Goal: Information Seeking & Learning: Learn about a topic

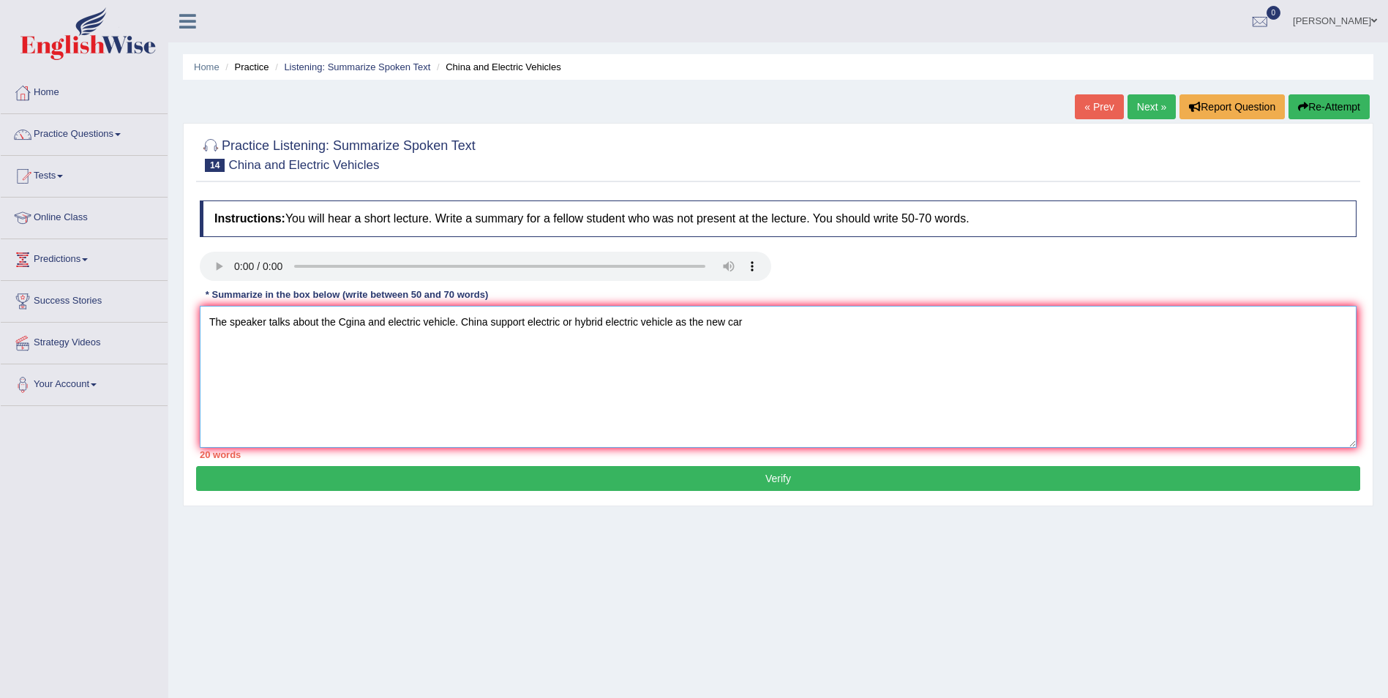
click at [352, 321] on textarea "The speaker talks about the Cgina and electric vehicle. China support electric …" at bounding box center [778, 377] width 1157 height 142
click at [746, 321] on textarea "The speaker talks about the China and electric vehicle. China support electric …" at bounding box center [778, 377] width 1157 height 142
type textarea "The speaker talks about the China and electric vehicle. China support electric …"
click at [1140, 110] on link "Next »" at bounding box center [1151, 106] width 48 height 25
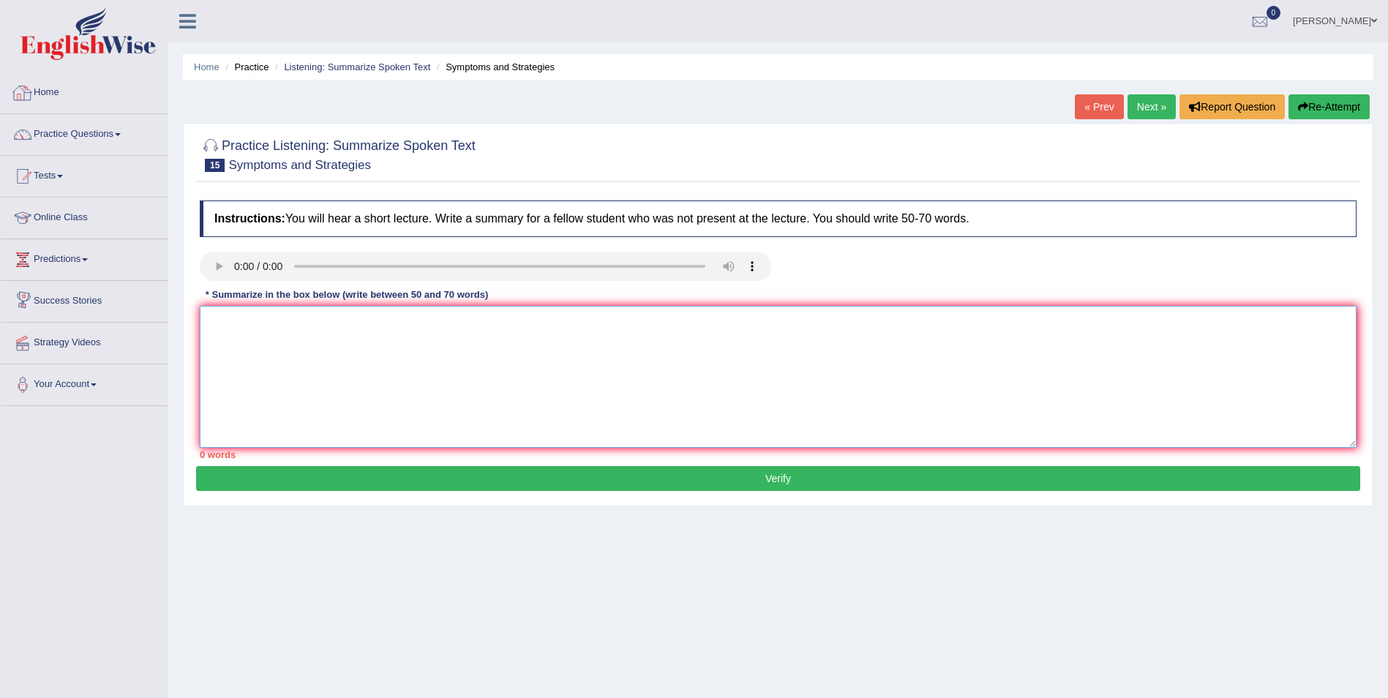
drag, startPoint x: 210, startPoint y: 316, endPoint x: 232, endPoint y: 324, distance: 23.4
click at [210, 316] on textarea at bounding box center [778, 377] width 1157 height 142
type textarea "H"
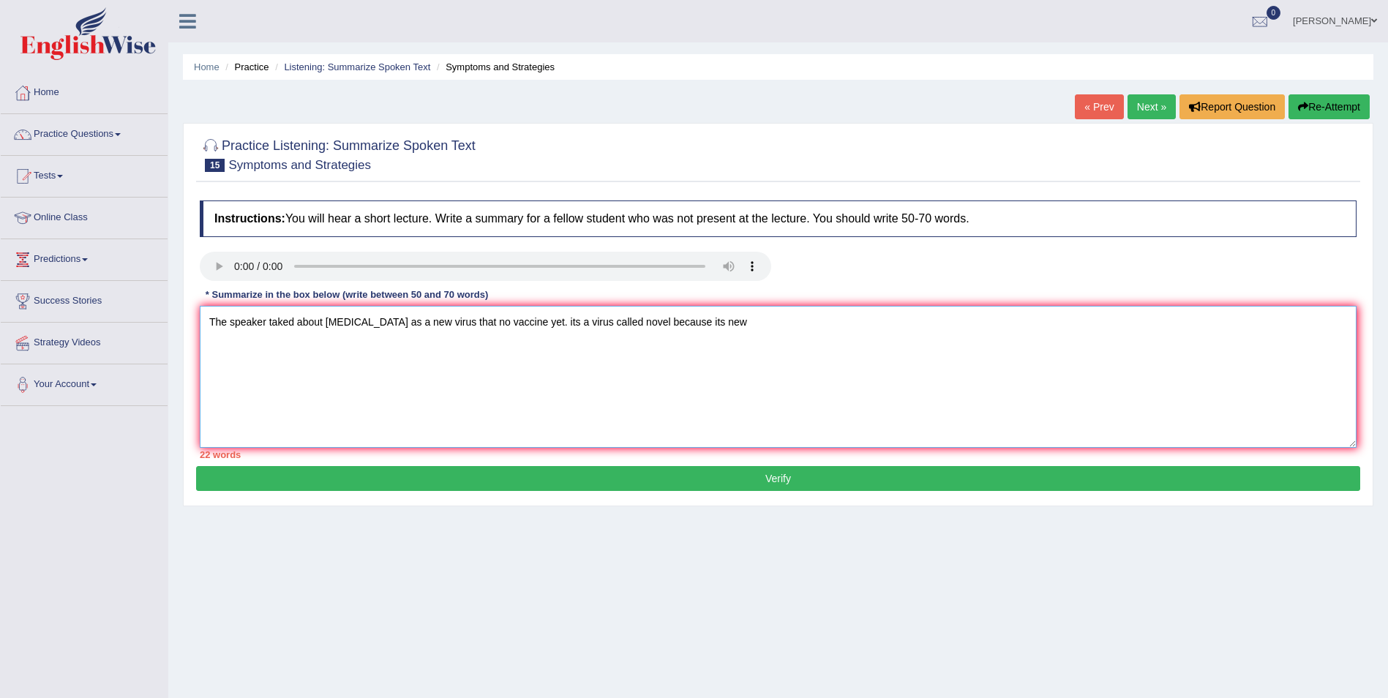
type textarea "The speaker taked about covid 19 as a new virus that no vaccine yet. its a viru…"
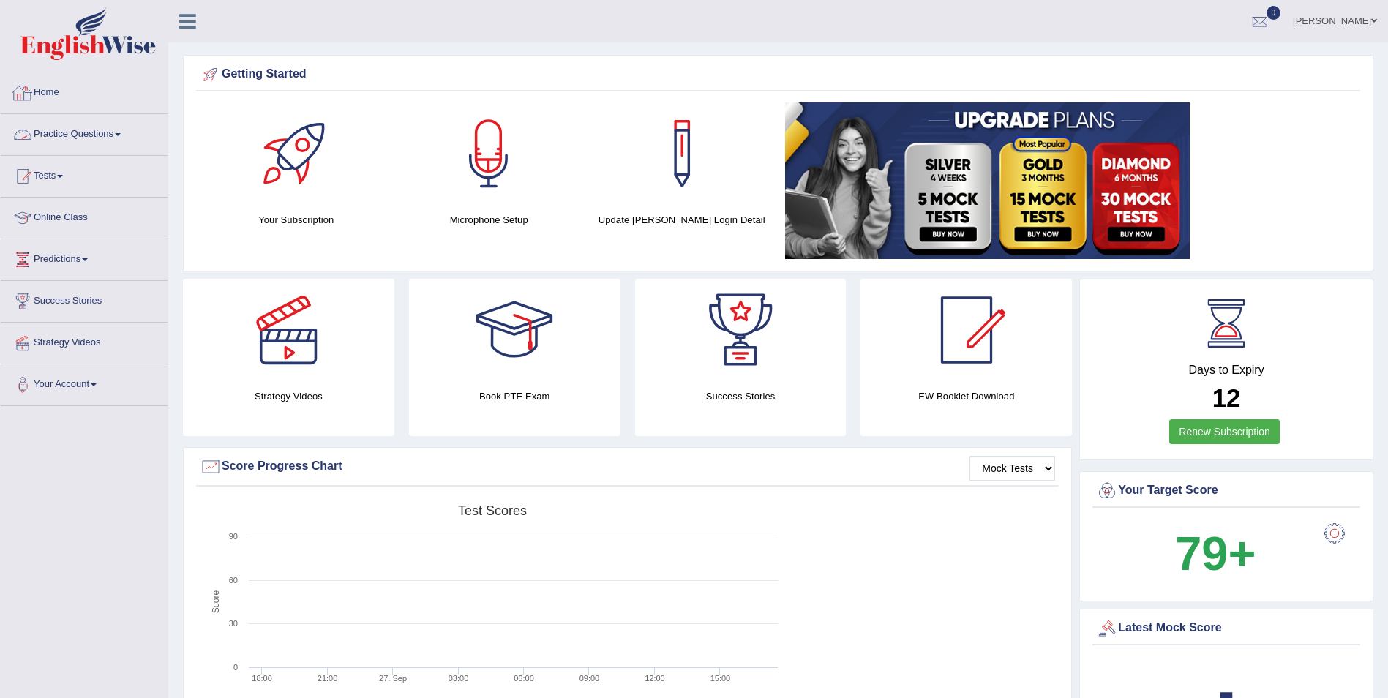
click at [65, 93] on link "Home" at bounding box center [84, 90] width 167 height 37
click at [57, 135] on link "Practice Questions" at bounding box center [84, 132] width 167 height 37
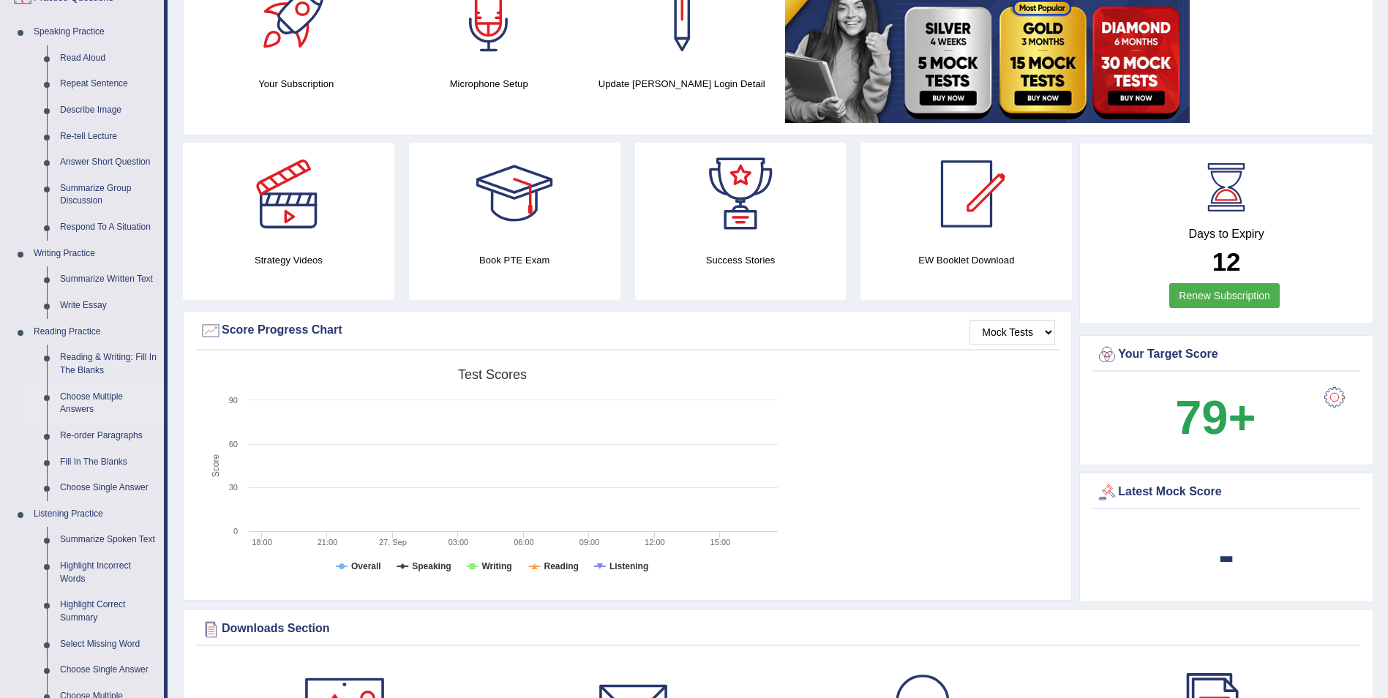
scroll to position [146, 0]
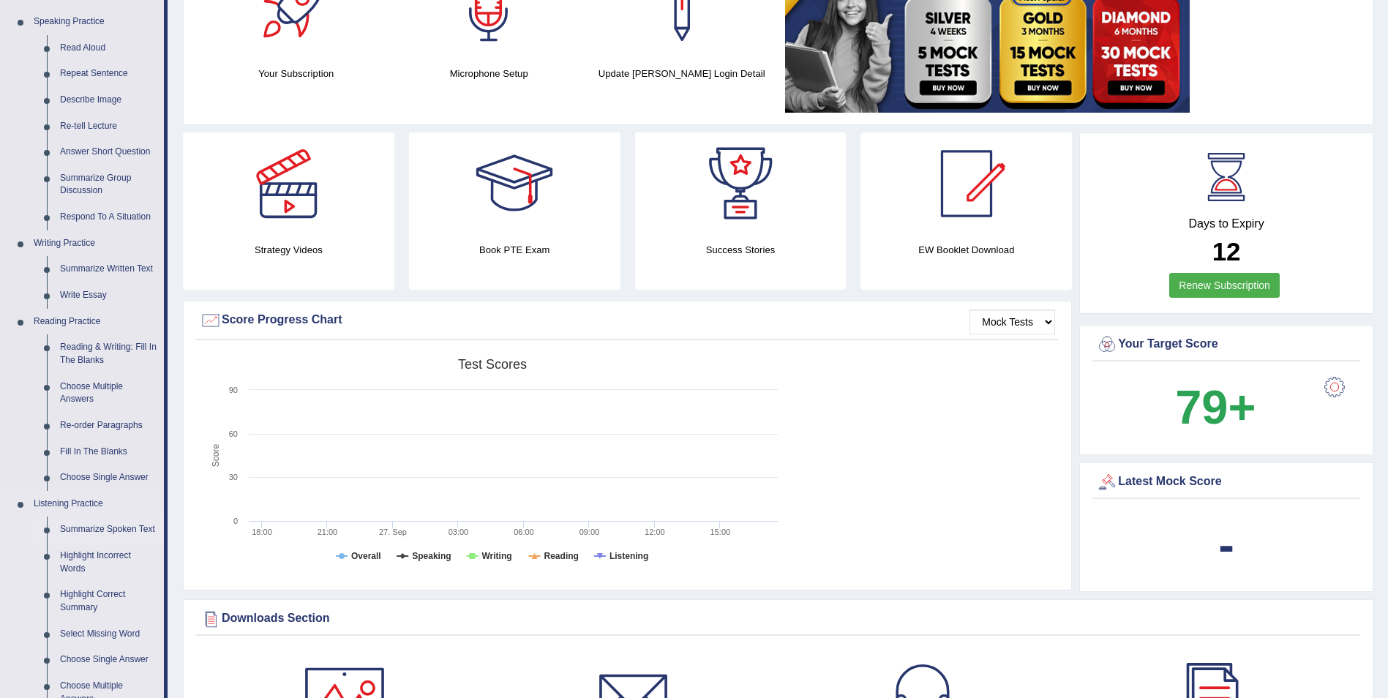
click at [98, 530] on link "Summarize Spoken Text" at bounding box center [108, 529] width 110 height 26
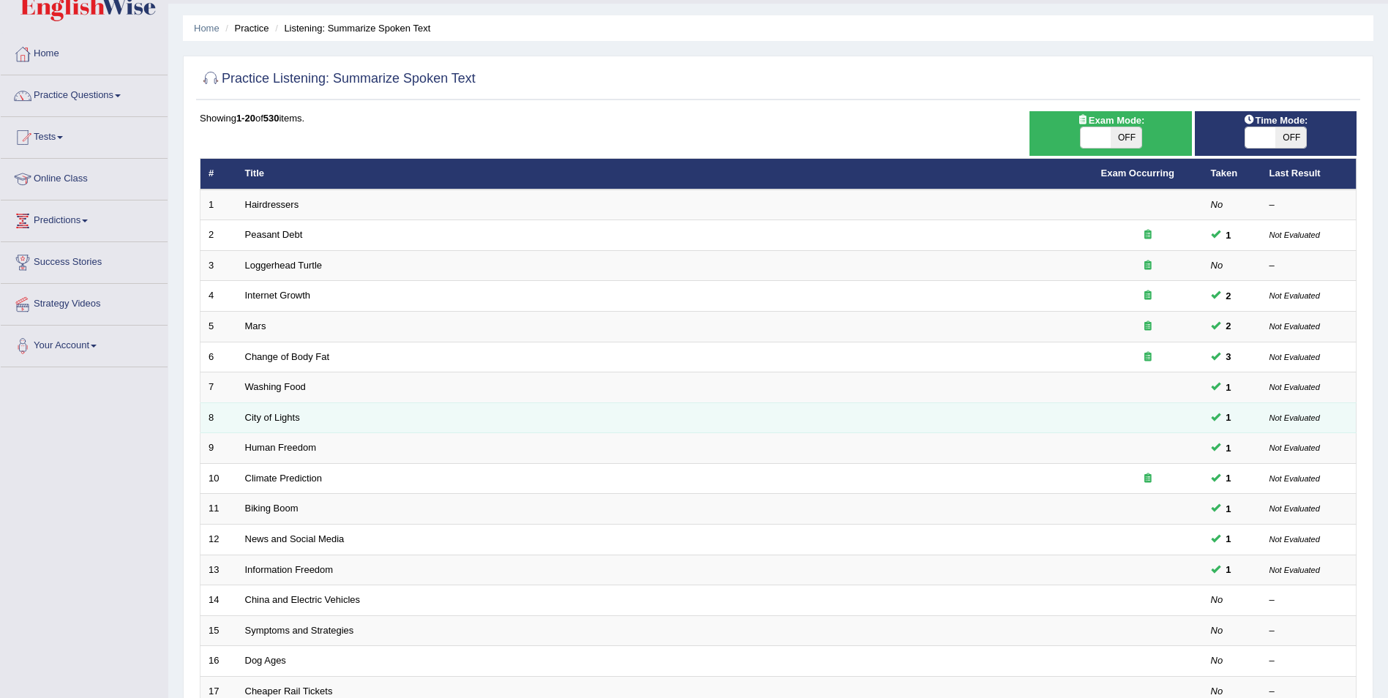
scroll to position [73, 0]
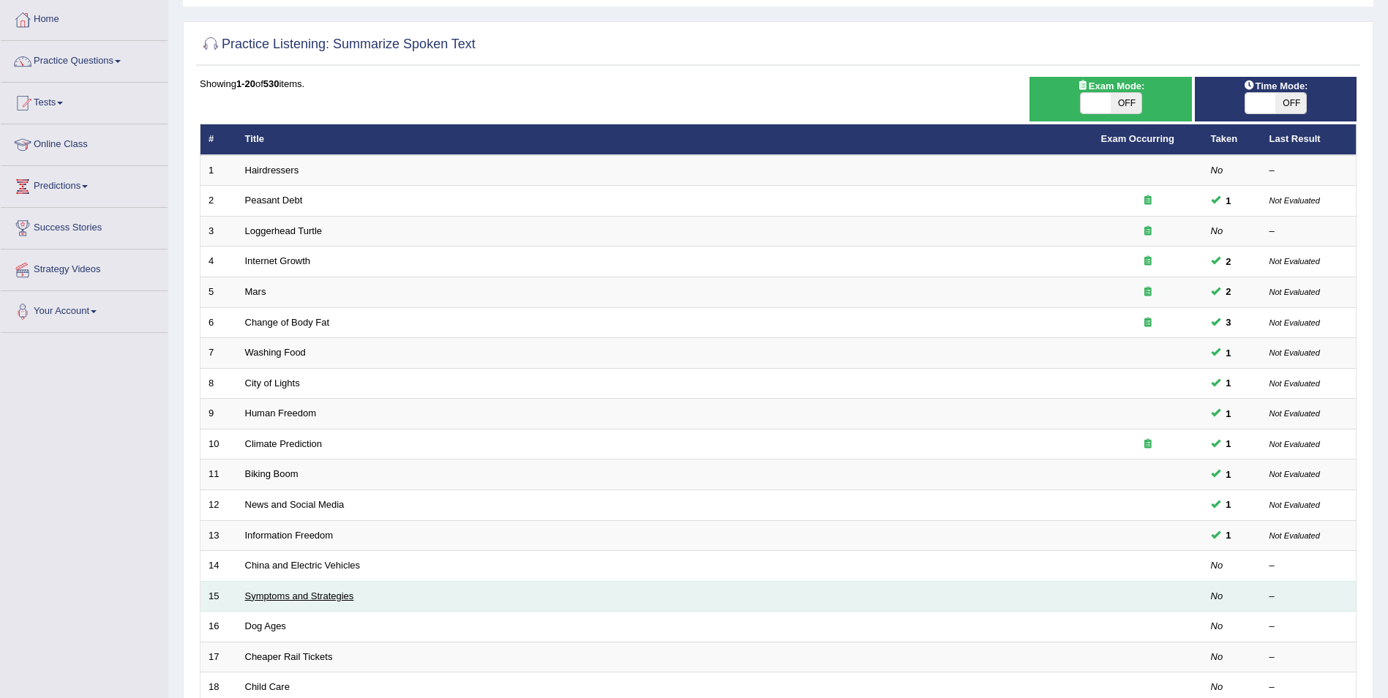
click at [330, 598] on link "Symptoms and Strategies" at bounding box center [299, 595] width 109 height 11
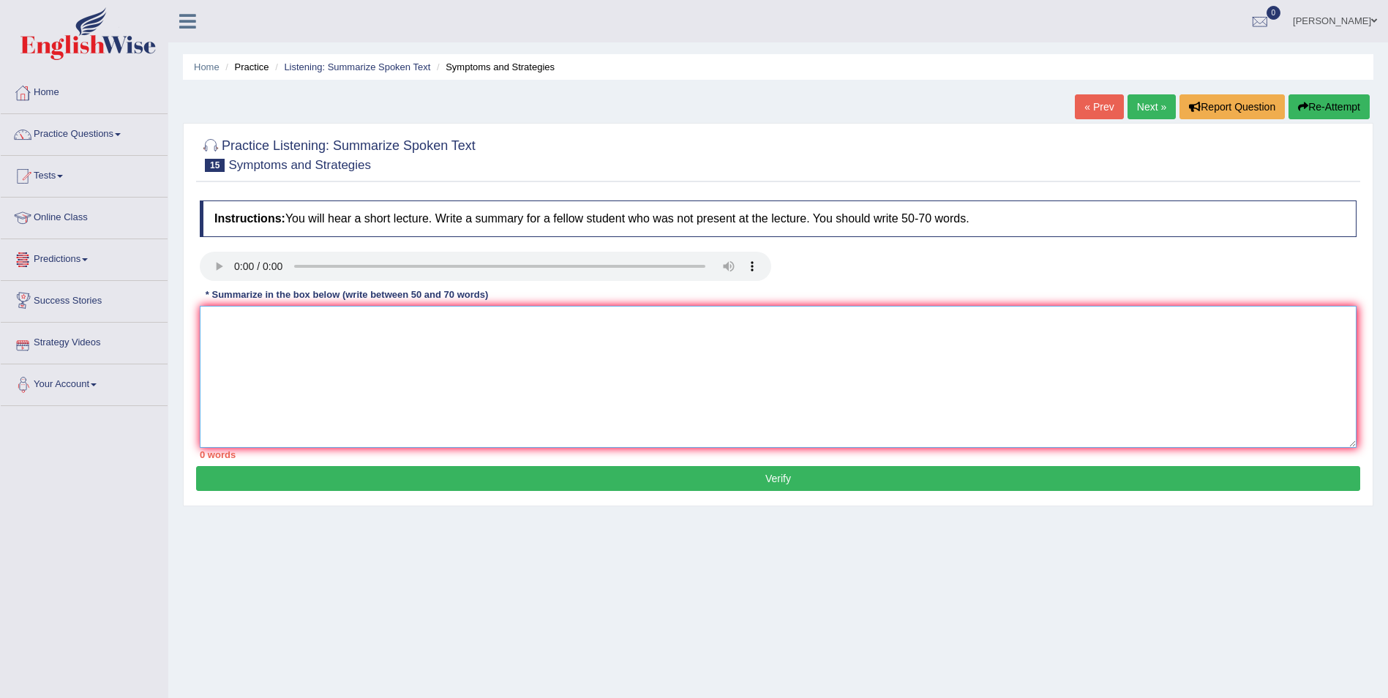
click at [227, 326] on textarea at bounding box center [778, 377] width 1157 height 142
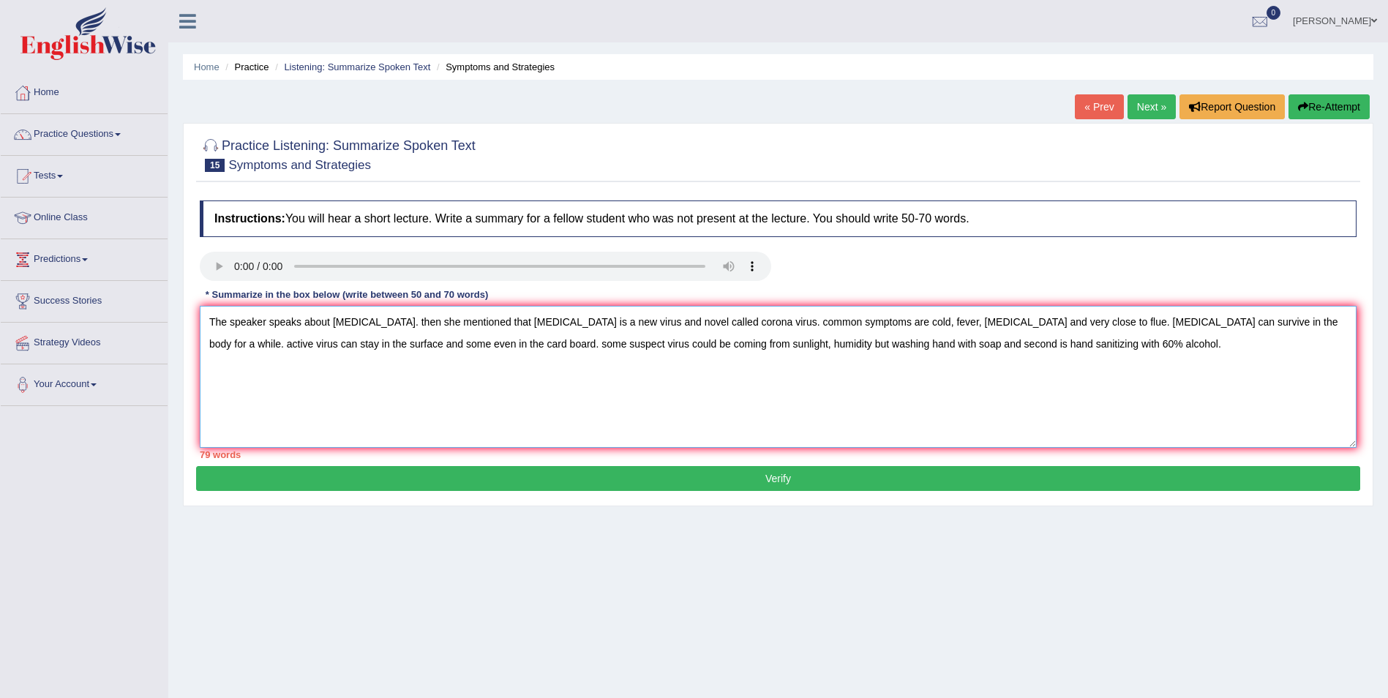
click at [263, 347] on textarea "The speaker speaks about [MEDICAL_DATA]. then she mentioned that [MEDICAL_DATA]…" at bounding box center [778, 377] width 1157 height 142
drag, startPoint x: 335, startPoint y: 345, endPoint x: 628, endPoint y: 369, distance: 293.6
click at [628, 369] on textarea "The speaker speaks about [MEDICAL_DATA]. then she mentioned that [MEDICAL_DATA]…" at bounding box center [778, 377] width 1157 height 142
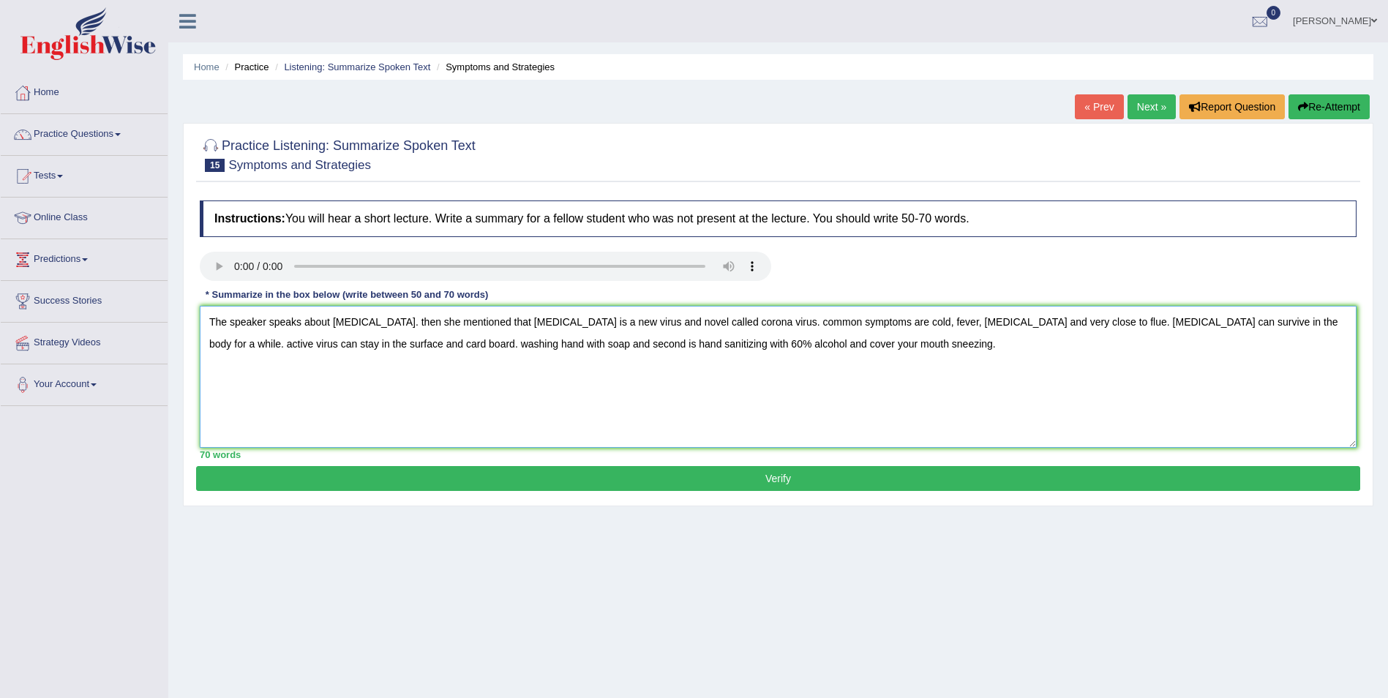
type textarea "The speaker speaks about [MEDICAL_DATA]. then she mentioned that [MEDICAL_DATA]…"
click at [705, 481] on button "Verify" at bounding box center [778, 478] width 1164 height 25
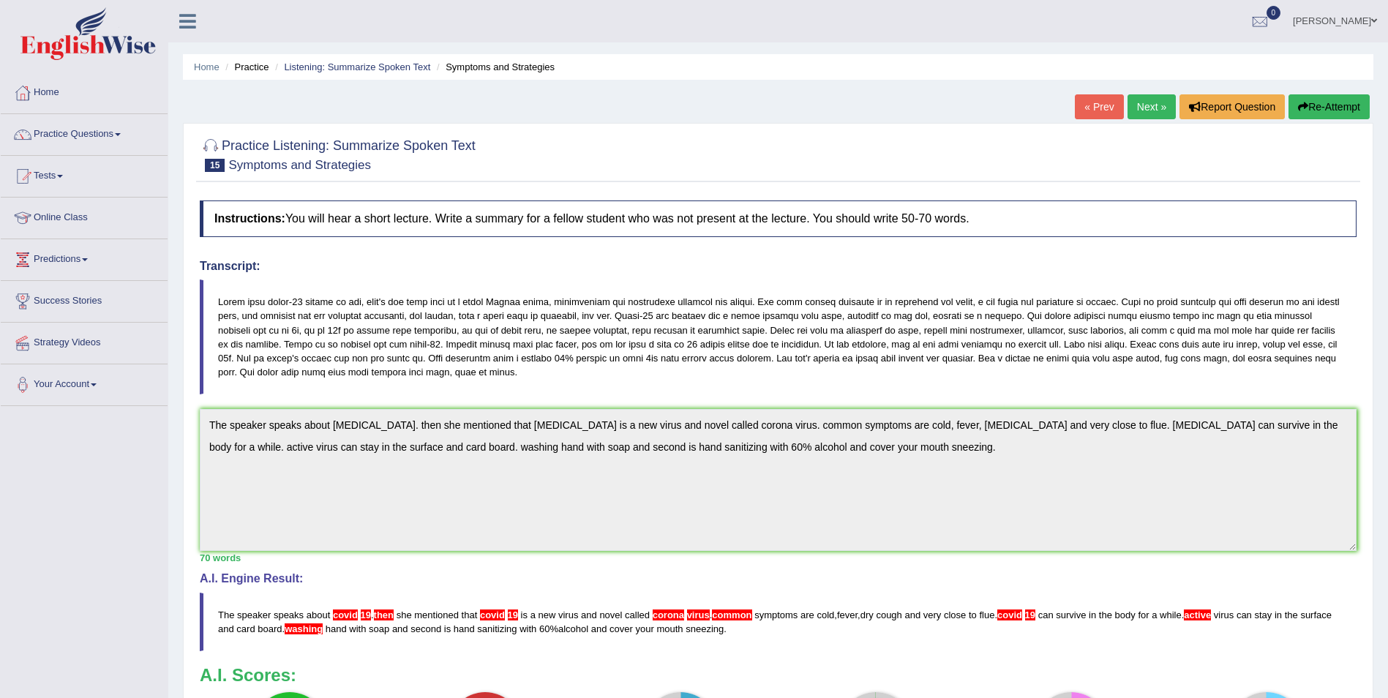
click at [1140, 104] on link "Next »" at bounding box center [1151, 106] width 48 height 25
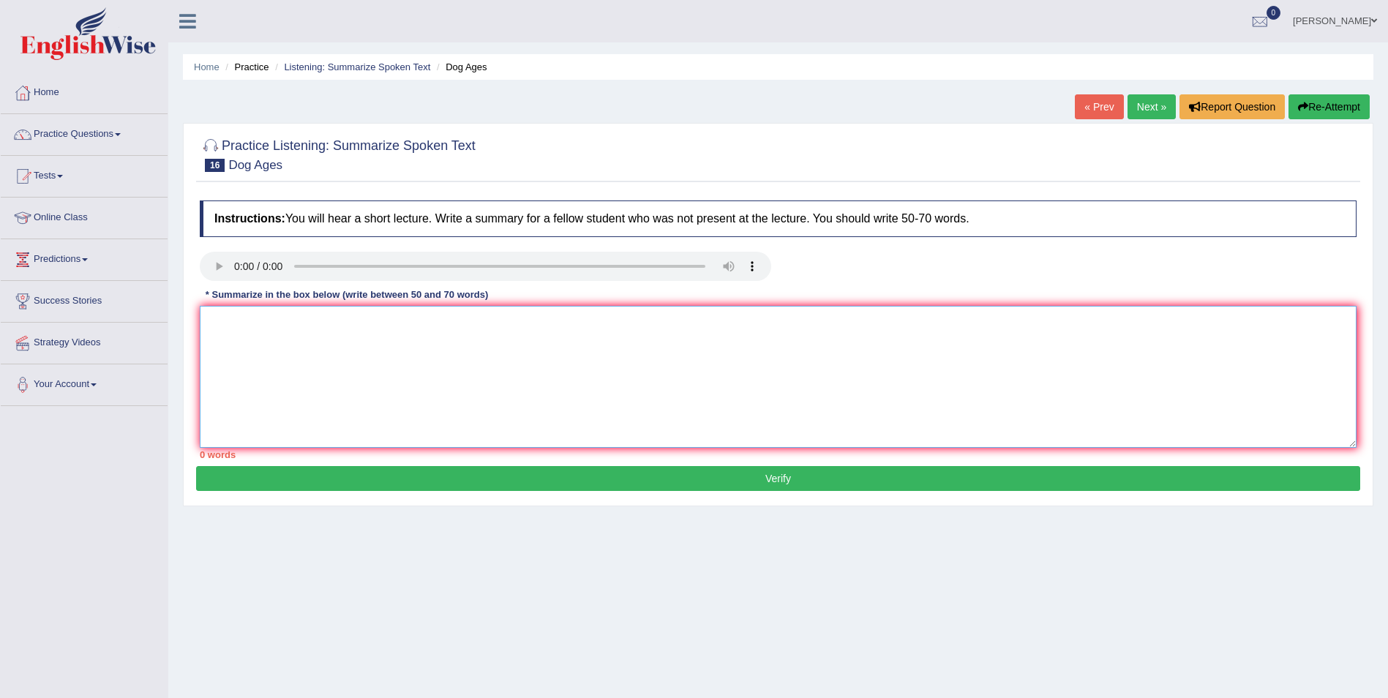
click at [215, 347] on textarea at bounding box center [778, 377] width 1157 height 142
type textarea "THe speaker talks about the"
click at [353, 323] on textarea "THe speaker talks about the" at bounding box center [778, 377] width 1157 height 142
click at [222, 327] on textarea "THe speaker talks about the age of the dog. how old is your 4 legged best firned" at bounding box center [778, 377] width 1157 height 142
drag, startPoint x: 569, startPoint y: 322, endPoint x: 542, endPoint y: 320, distance: 27.1
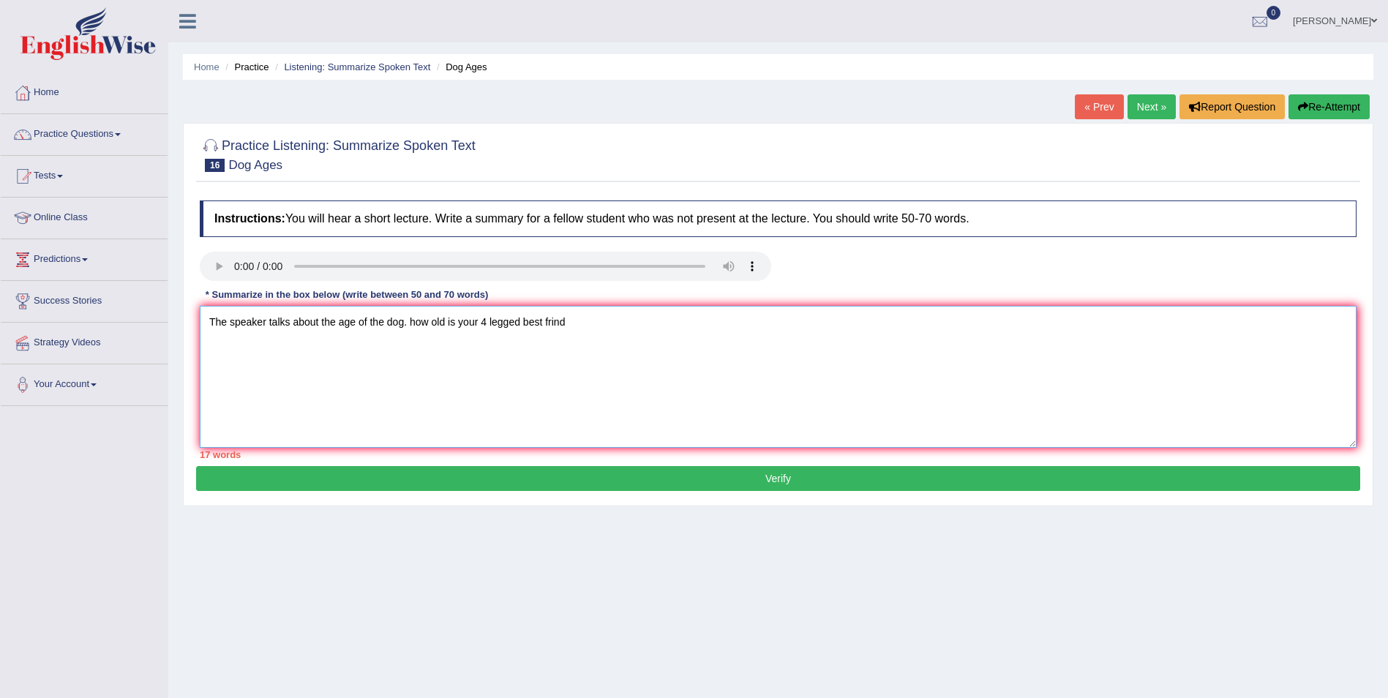
click at [542, 320] on textarea "The speaker talks about the age of the dog. how old is your 4 legged best frind" at bounding box center [778, 377] width 1157 height 142
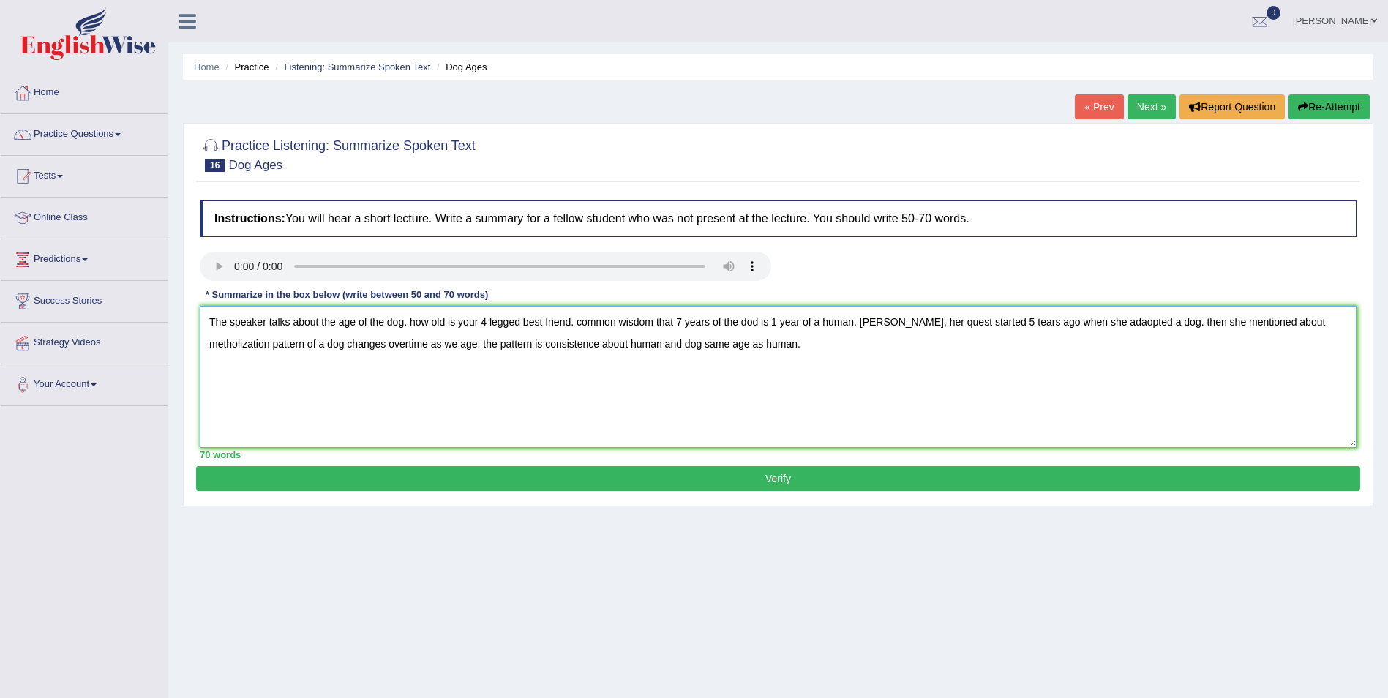
click at [762, 321] on textarea "The speaker talks about the age of the dog. how old is your 4 legged best frien…" at bounding box center [778, 377] width 1157 height 142
click at [1002, 318] on textarea "The speaker talks about the age of the dog. how old is your 4 legged best frien…" at bounding box center [778, 377] width 1157 height 142
click at [1112, 322] on textarea "The speaker talks about the age of the dog. how old is your 4 legged best frien…" at bounding box center [778, 377] width 1157 height 142
type textarea "The speaker talks about the age of the dog. how old is your 4 legged best frien…"
click at [734, 478] on button "Verify" at bounding box center [778, 478] width 1164 height 25
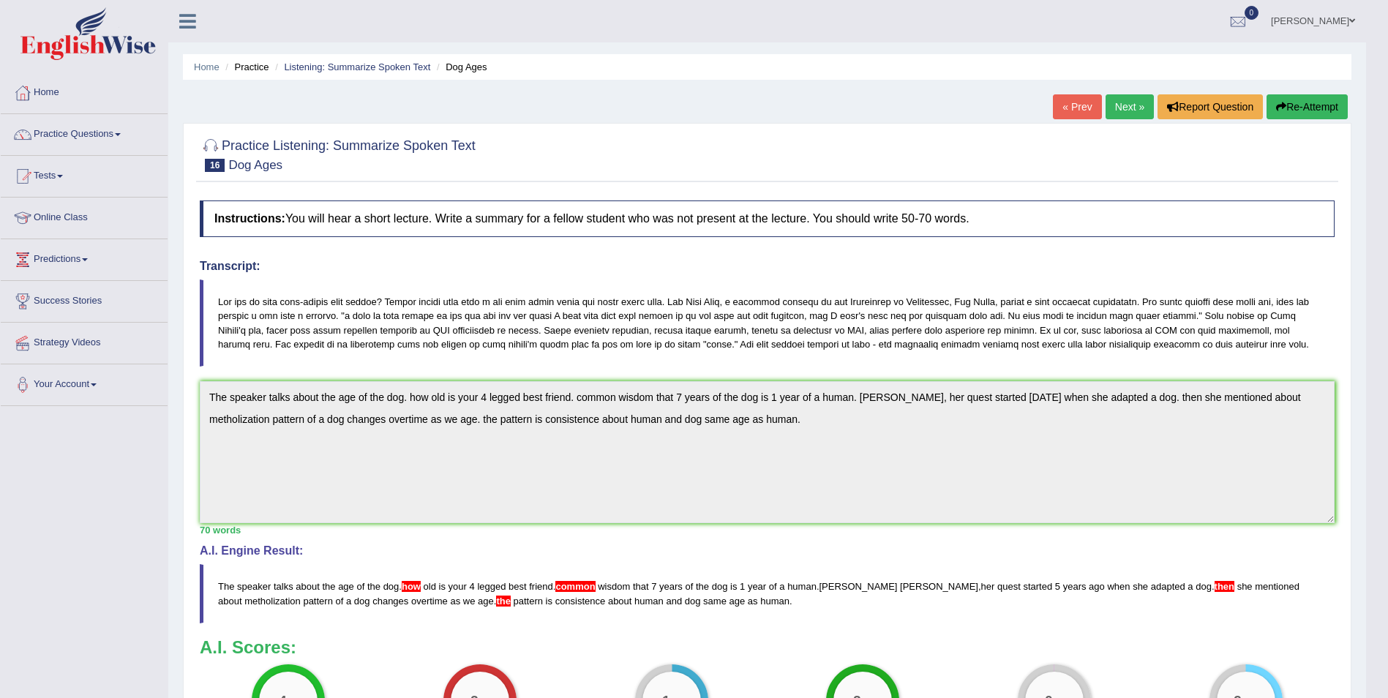
click at [1138, 110] on link "Next »" at bounding box center [1129, 106] width 48 height 25
